Goal: Complete application form

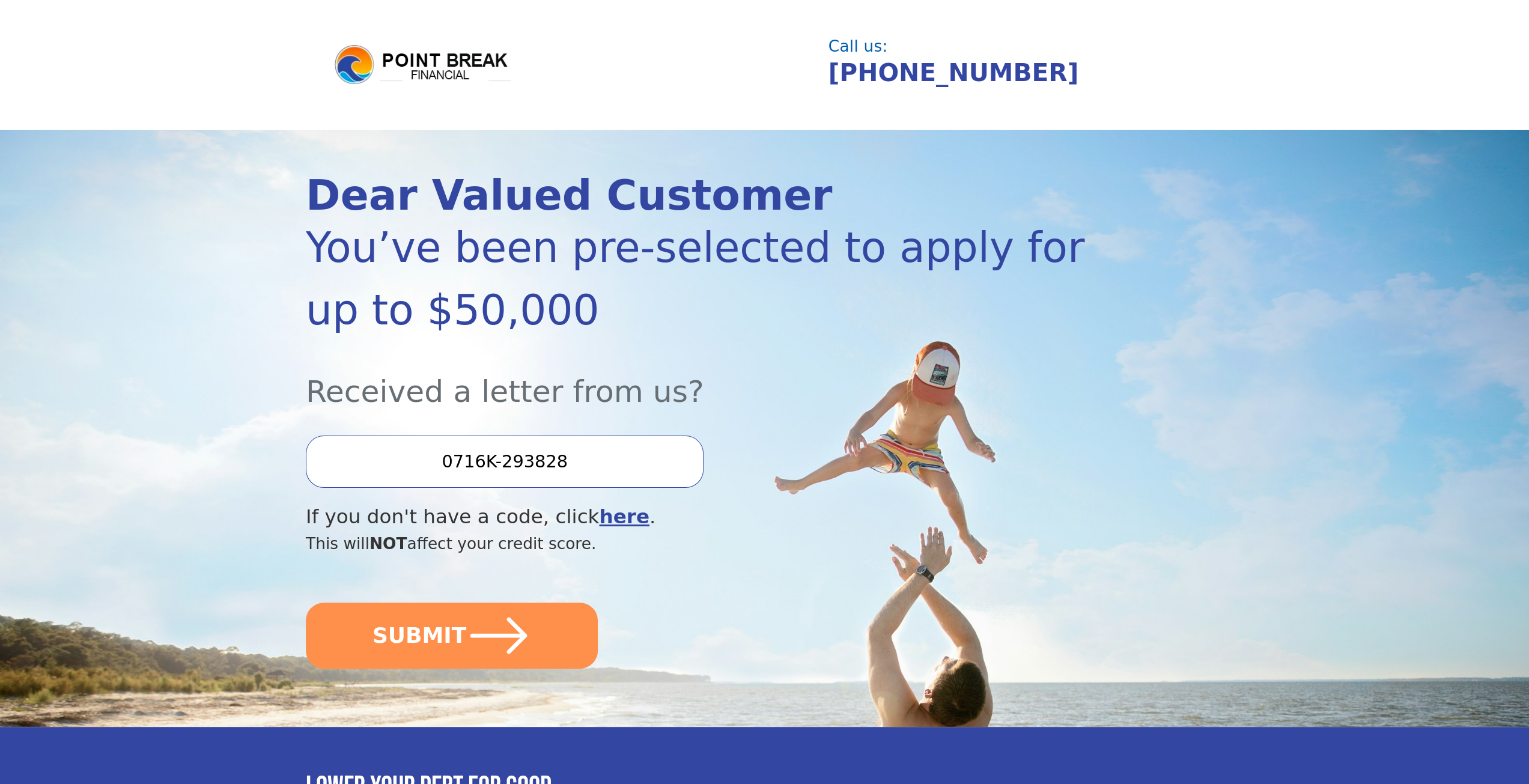
click at [544, 455] on input "0716K-293828" at bounding box center [504, 461] width 398 height 51
click at [507, 466] on input "0716K-293828" at bounding box center [504, 461] width 398 height 51
click at [523, 464] on input "0716K-293828" at bounding box center [504, 461] width 398 height 51
click at [543, 458] on input "0716K-293828" at bounding box center [504, 461] width 398 height 51
click at [591, 461] on input "0716K-293828" at bounding box center [504, 461] width 398 height 51
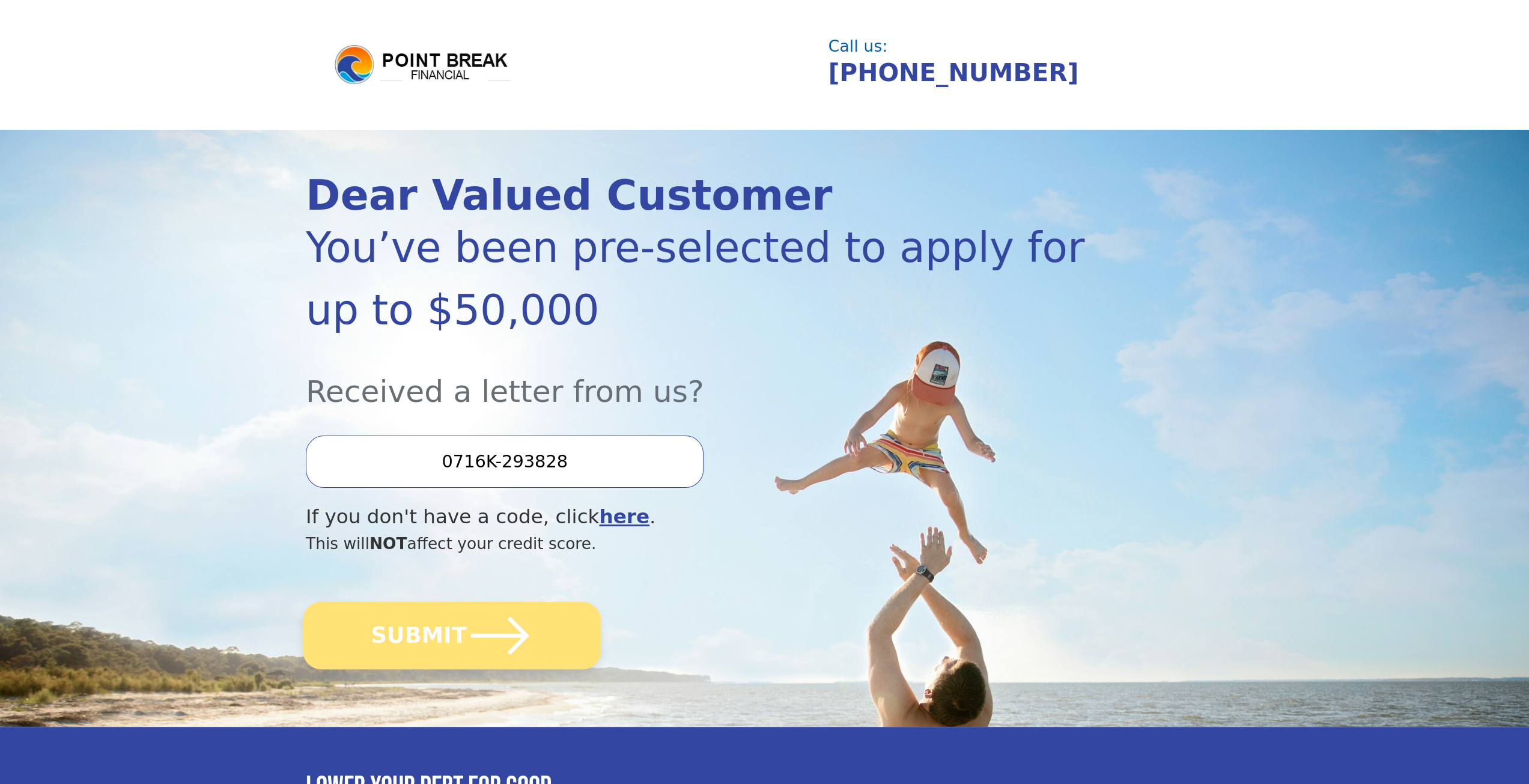
click at [467, 628] on icon "submit" at bounding box center [500, 635] width 66 height 66
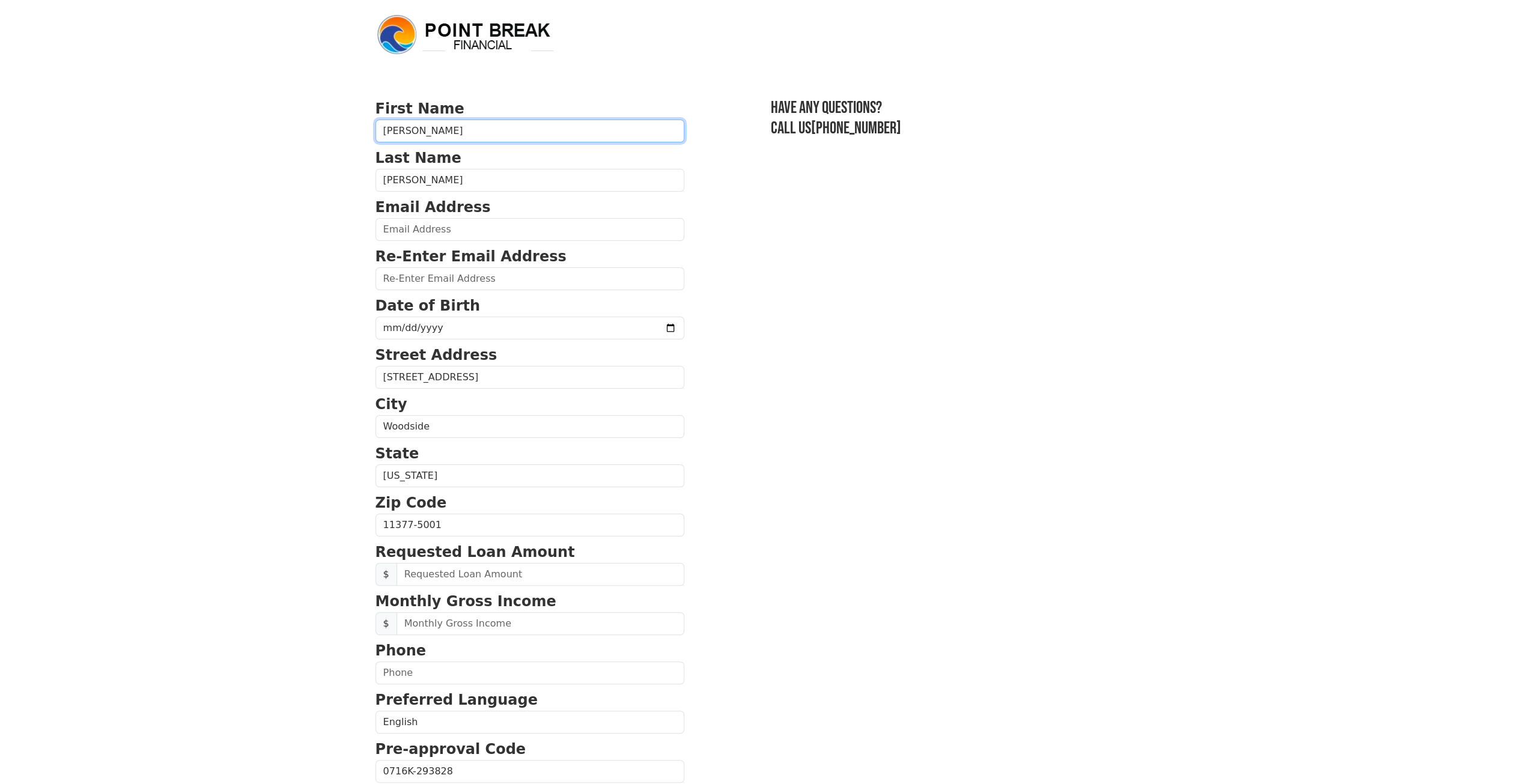
click at [460, 132] on input "[PERSON_NAME]" at bounding box center [530, 131] width 309 height 23
type input "MohammadShamsur"
type input "[EMAIL_ADDRESS][DOMAIN_NAME]"
type input "(929) 301-0674"
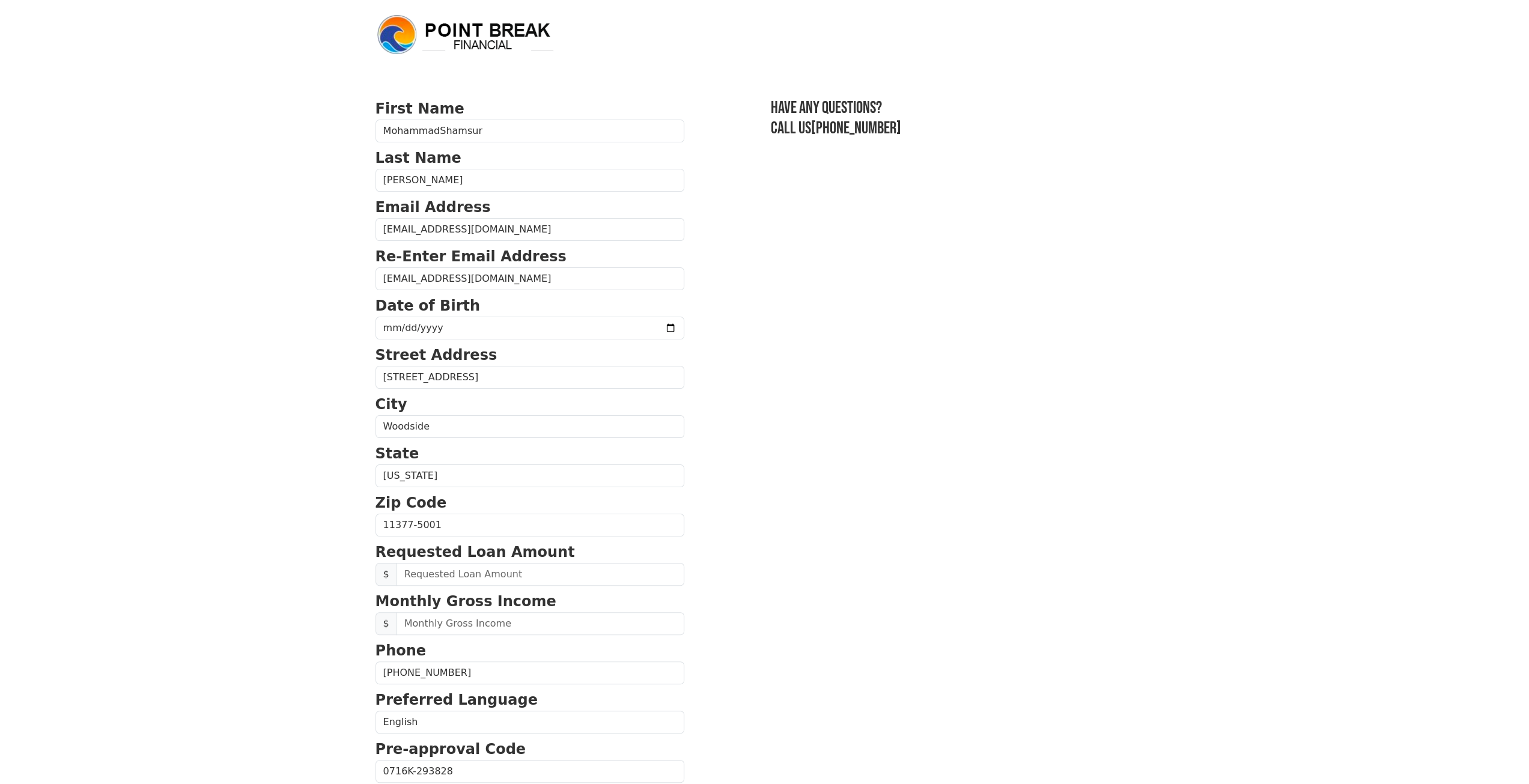
click at [393, 326] on input "date" at bounding box center [530, 327] width 309 height 23
type input "1975-10-20"
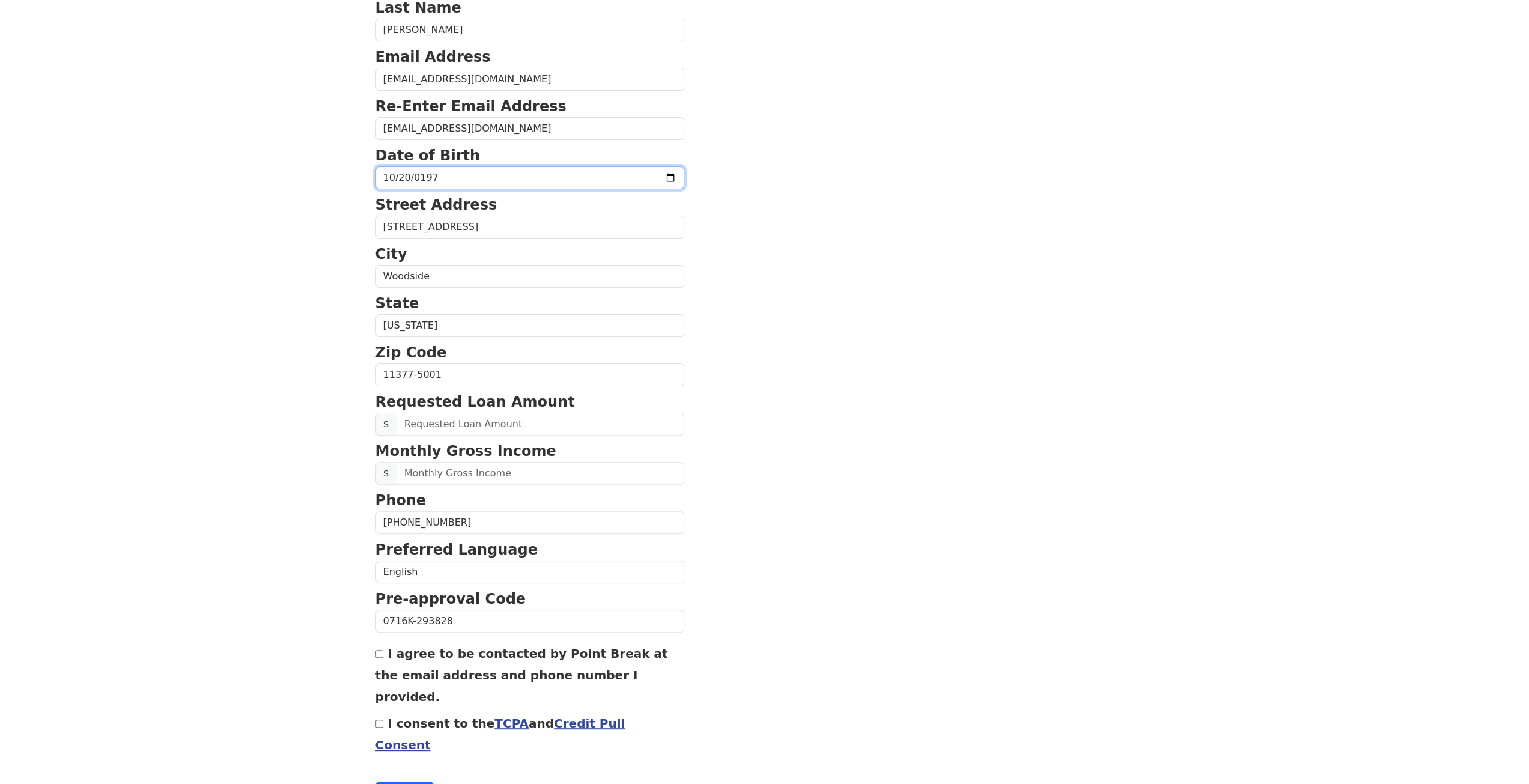
scroll to position [166, 0]
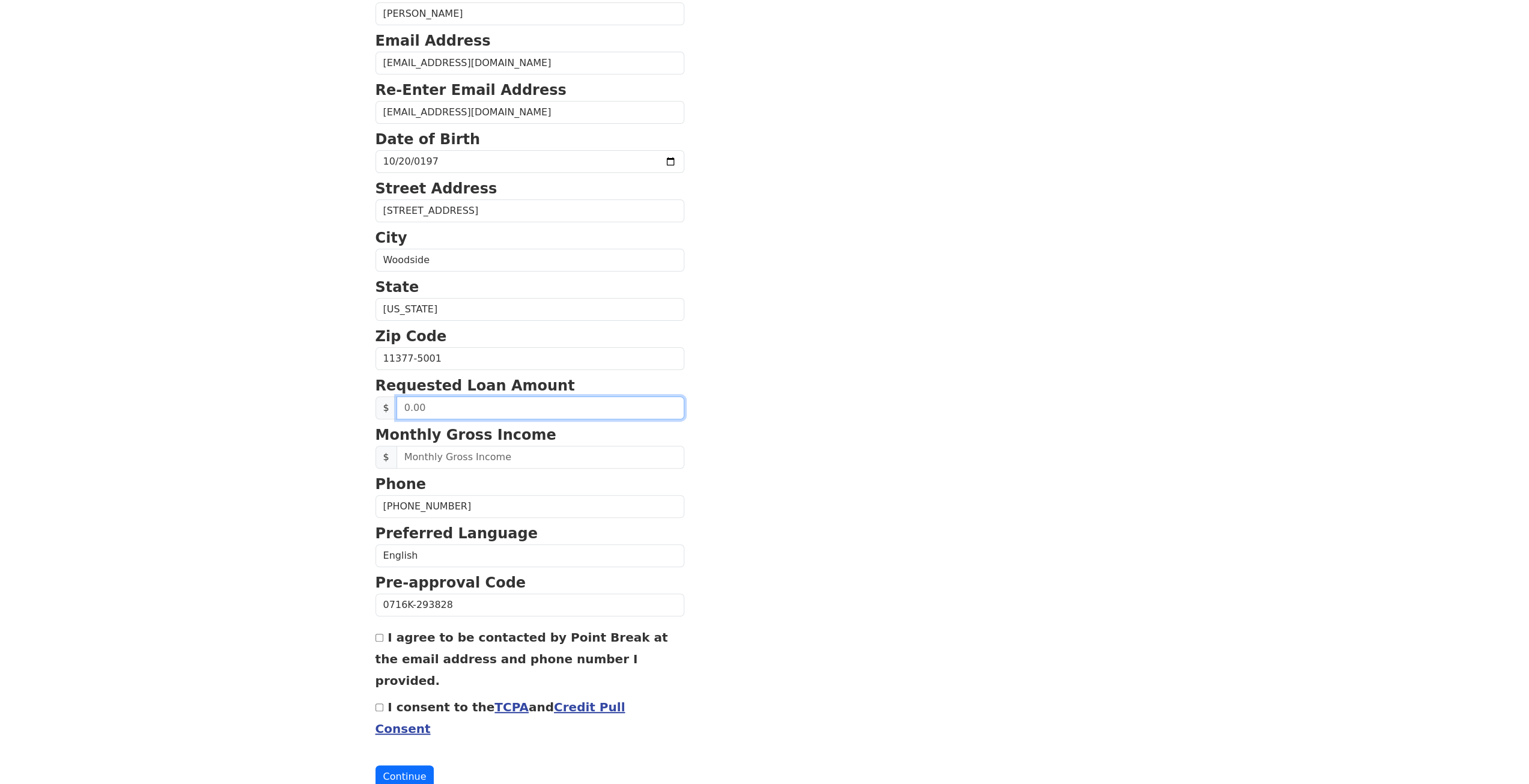
click at [441, 410] on input "text" at bounding box center [540, 408] width 288 height 23
type input "20,000.00"
click at [424, 453] on input "text" at bounding box center [540, 457] width 288 height 23
type input "70,000.00"
click at [378, 634] on input "I agree to be contacted by Point Break at the email address and phone number I …" at bounding box center [379, 637] width 8 height 8
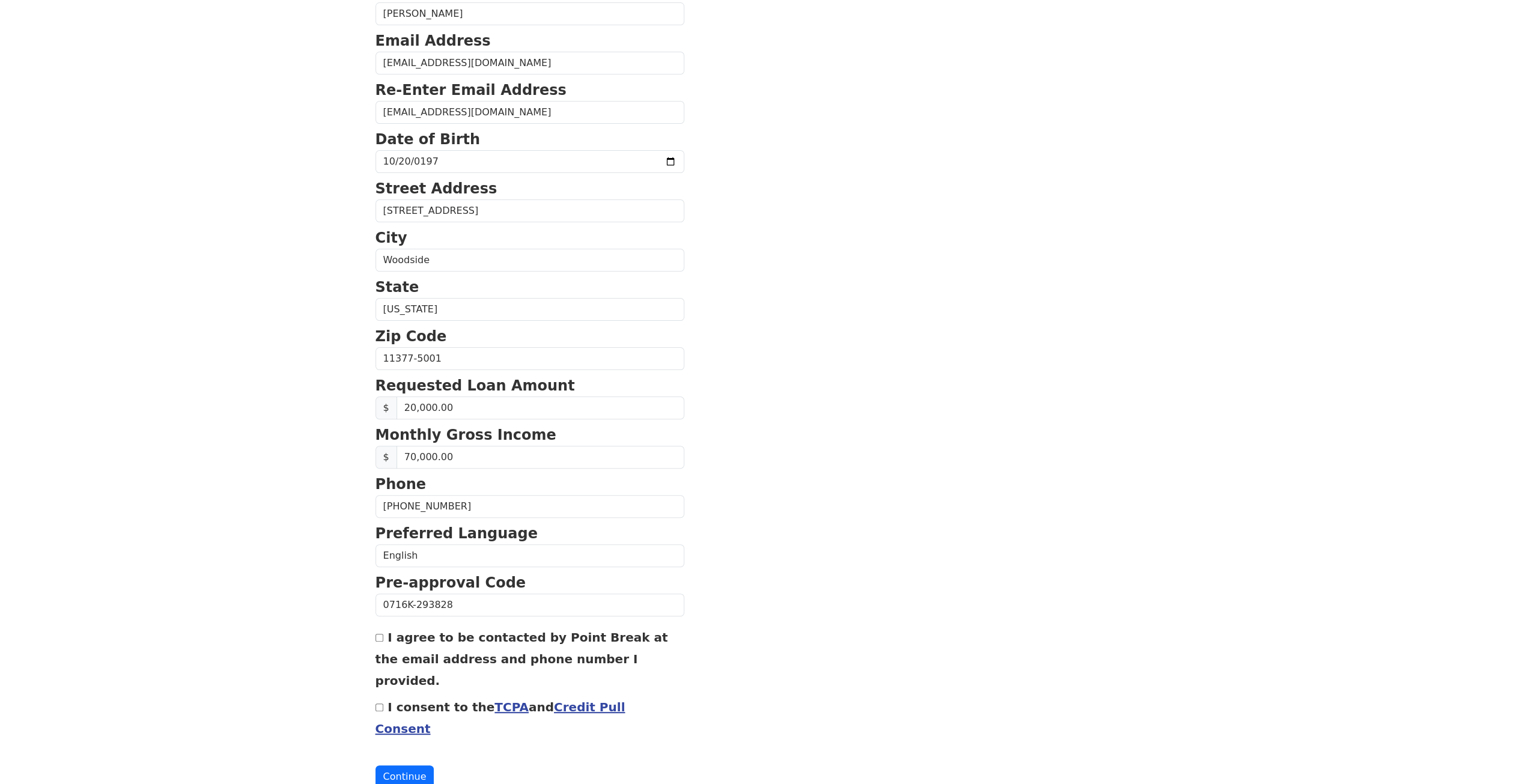
checkbox input "true"
click at [377, 703] on input "I consent to the TCPA and Credit Pull Consent" at bounding box center [379, 706] width 8 height 8
checkbox input "true"
click at [381, 634] on input "I agree to be contacted by Point Break at the email address and phone number I …" at bounding box center [379, 637] width 8 height 8
checkbox input "false"
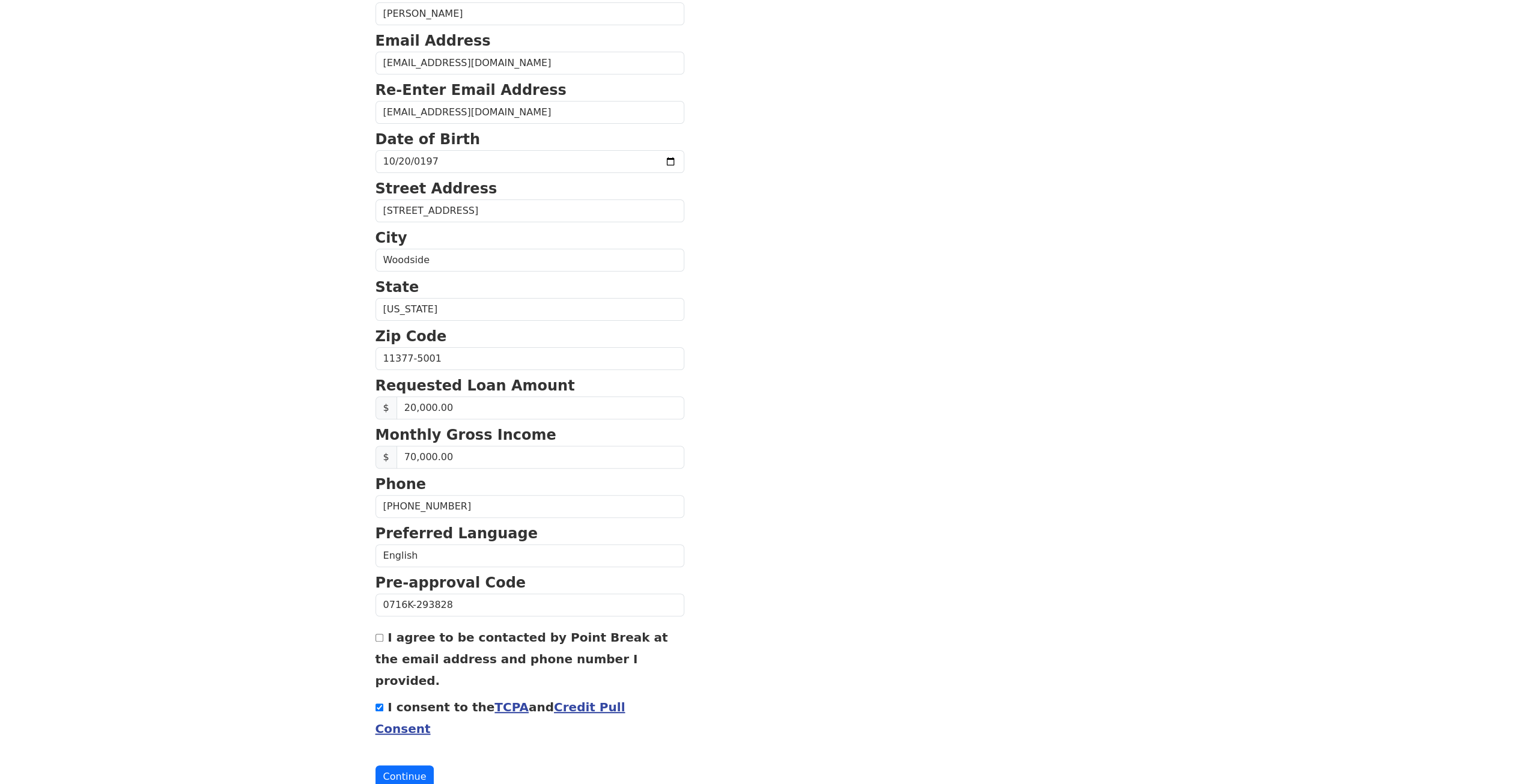
click at [377, 703] on input "I consent to the TCPA and Credit Pull Consent" at bounding box center [379, 706] width 8 height 8
click at [404, 765] on button "Continue" at bounding box center [405, 776] width 59 height 23
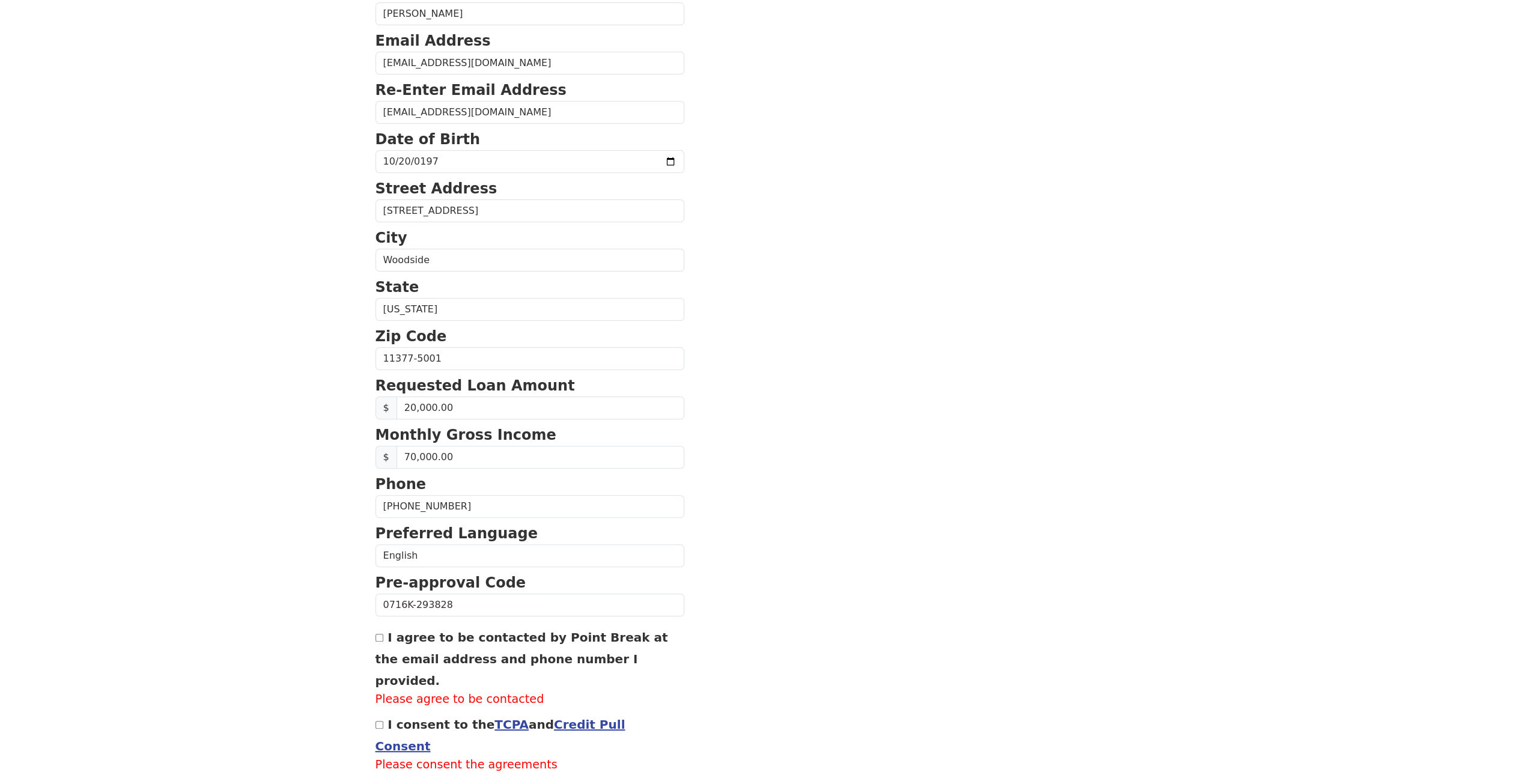
click at [380, 721] on input "I consent to the TCPA and Credit Pull Consent" at bounding box center [379, 724] width 8 height 8
click at [381, 721] on input "I consent to the TCPA and Credit Pull Consent" at bounding box center [379, 724] width 8 height 8
checkbox input "false"
click at [378, 634] on input "I agree to be contacted by Point Break at the email address and phone number I …" at bounding box center [379, 637] width 8 height 8
checkbox input "true"
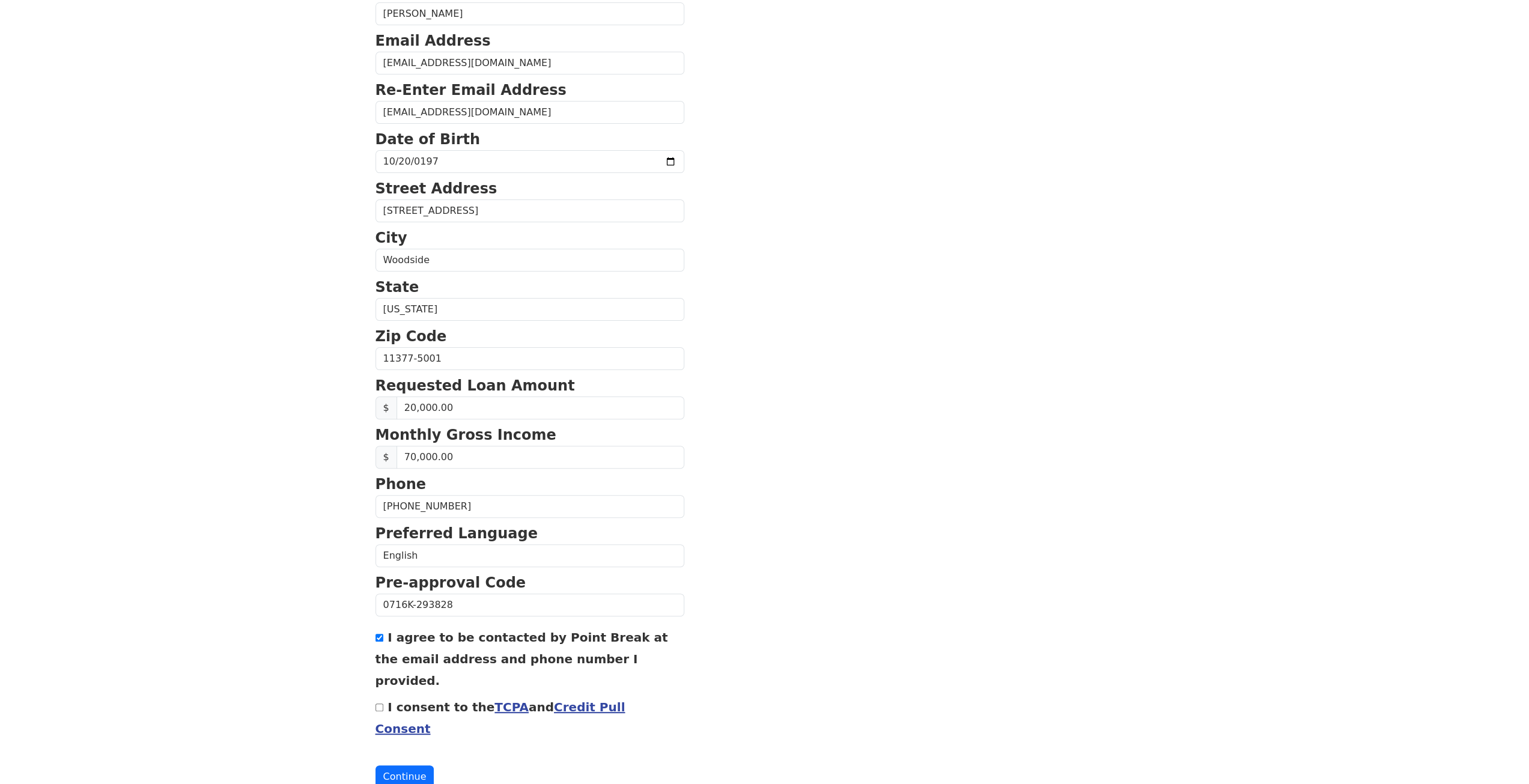
drag, startPoint x: 381, startPoint y: 683, endPoint x: 381, endPoint y: 693, distance: 10.0
click at [381, 703] on input "I consent to the TCPA and Credit Pull Consent" at bounding box center [379, 706] width 8 height 8
checkbox input "true"
click at [409, 765] on button "Continue" at bounding box center [405, 776] width 59 height 23
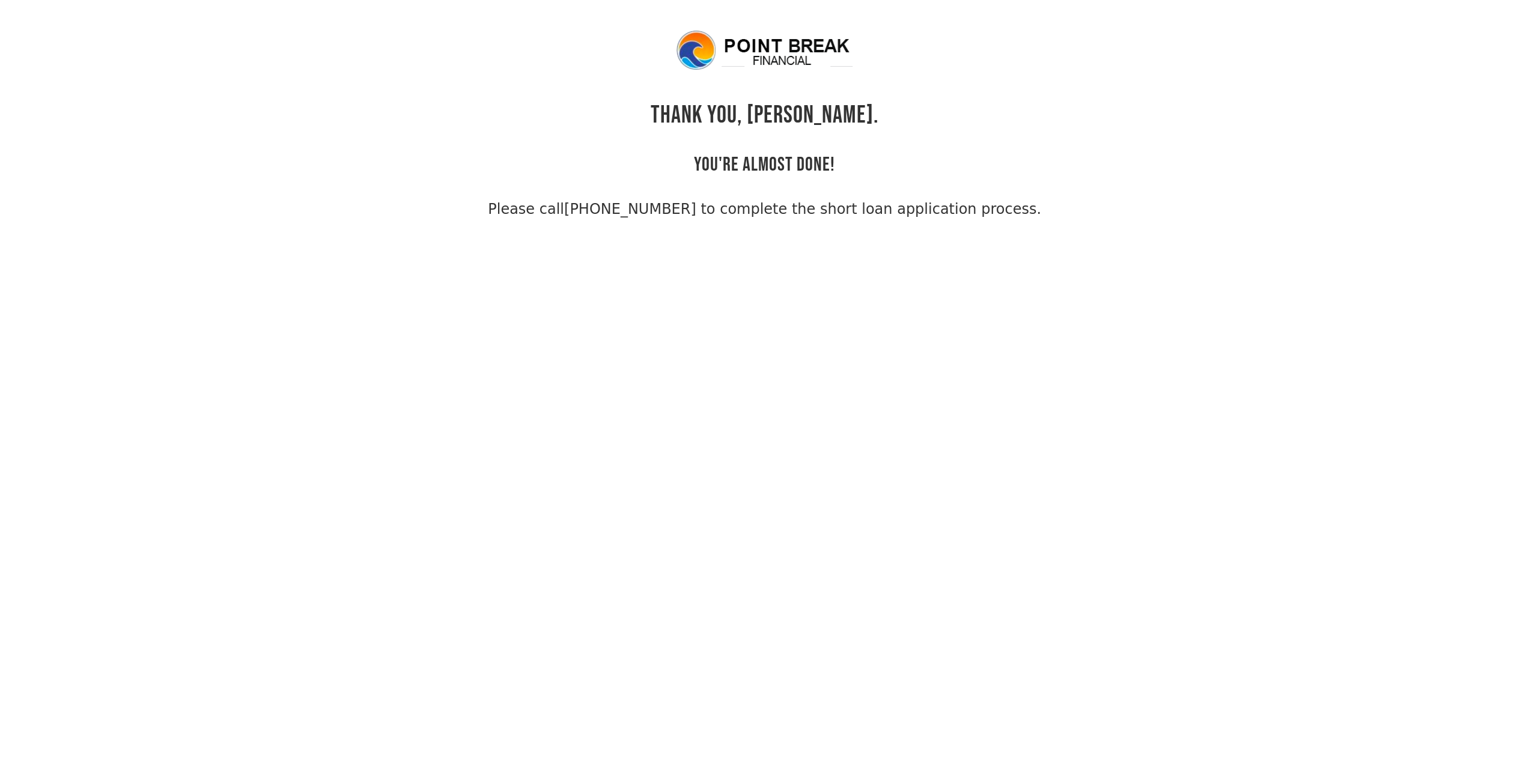
click at [664, 412] on body "THANK YOU, [PERSON_NAME]. YOU'RE ALMOST DONE! Please call [PHONE_NUMBER] to com…" at bounding box center [764, 420] width 1529 height 784
click at [827, 92] on div "THANK YOU, [PERSON_NAME]. YOU'RE ALMOST DONE! Please call [PHONE_NUMBER] to com…" at bounding box center [765, 124] width 778 height 191
click at [806, 189] on div "THANK YOU, MohammadShamsur. YOU'RE ALMOST DONE! Please call (855) 202-9500 to c…" at bounding box center [765, 124] width 778 height 191
click at [820, 259] on body "THANK YOU, MohammadShamsur. YOU'RE ALMOST DONE! Please call (855) 202-9500 to c…" at bounding box center [764, 420] width 1529 height 784
